Goal: Find specific page/section: Find specific page/section

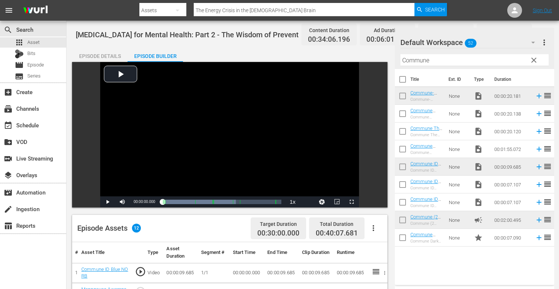
scroll to position [219, 0]
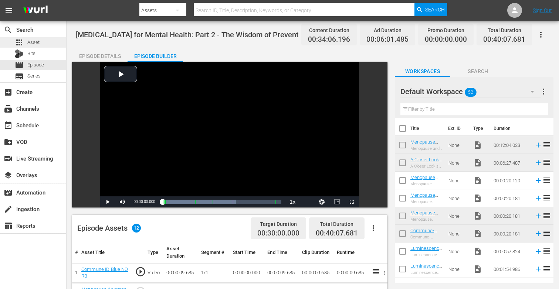
click at [40, 42] on div "apps Asset" at bounding box center [33, 42] width 66 height 10
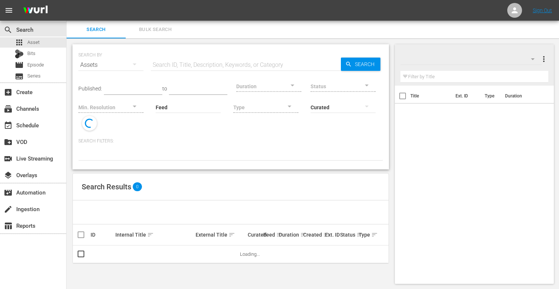
click at [198, 67] on input "text" at bounding box center [246, 65] width 190 height 18
paste input "Myths About [MEDICAL_DATA] and Menopause"
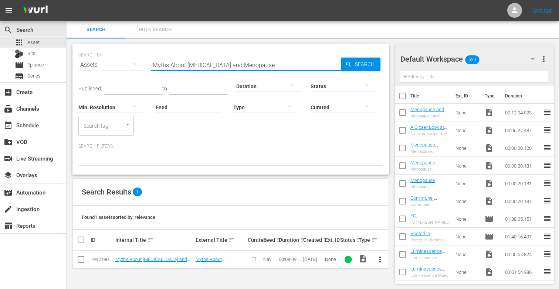
type input "Myths About [MEDICAL_DATA] and Menopause"
